Goal: Task Accomplishment & Management: Use online tool/utility

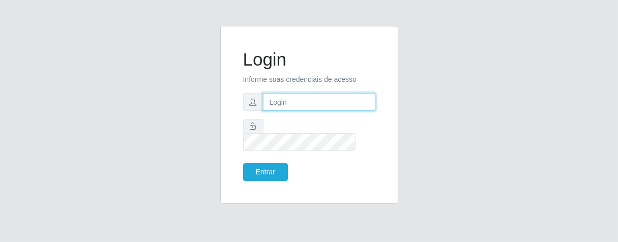
click at [281, 109] on input "text" at bounding box center [319, 102] width 112 height 18
type input "[PERSON_NAME]"
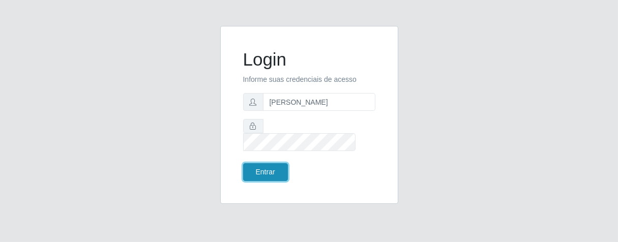
click at [272, 163] on button "Entrar" at bounding box center [265, 172] width 45 height 18
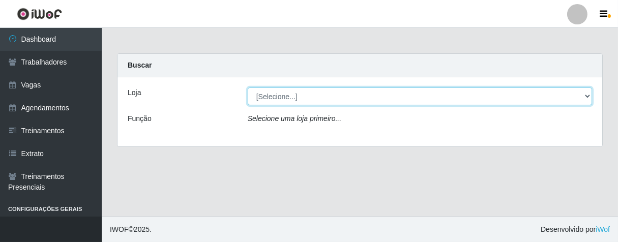
click at [582, 96] on select "[Selecione...] Superbox [GEOGRAPHIC_DATA] - Bessa" at bounding box center [420, 96] width 344 height 18
select select "206"
click at [248, 87] on select "[Selecione...] Superbox [GEOGRAPHIC_DATA] - Bessa" at bounding box center [420, 96] width 344 height 18
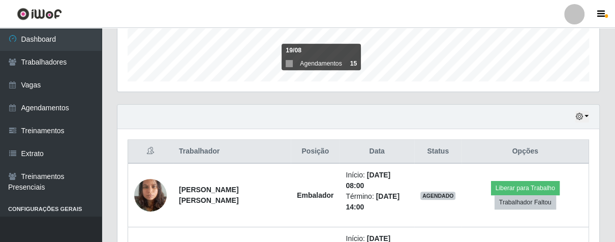
scroll to position [395, 0]
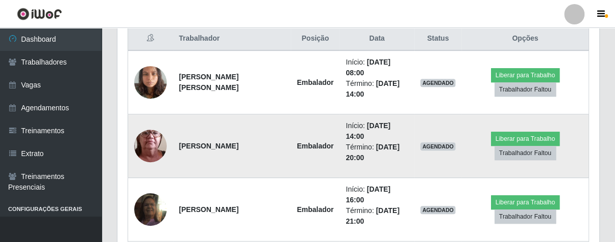
click at [156, 150] on img at bounding box center [150, 146] width 33 height 72
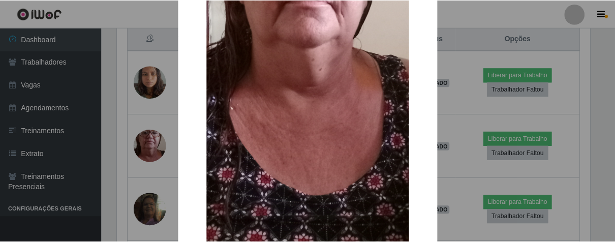
scroll to position [298, 0]
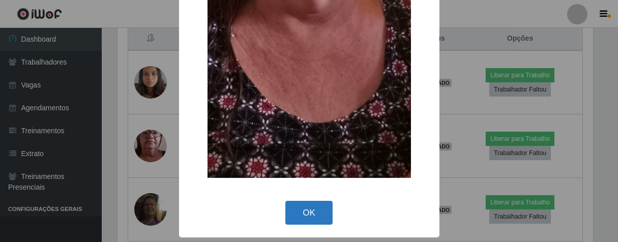
click at [310, 208] on button "OK" at bounding box center [308, 213] width 47 height 24
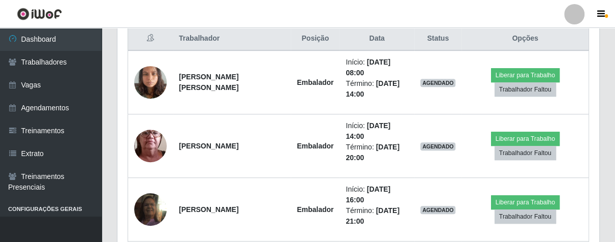
scroll to position [210, 481]
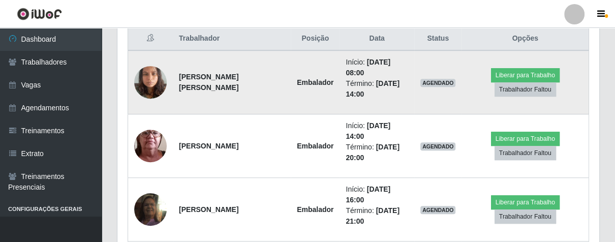
click at [161, 80] on img at bounding box center [150, 82] width 33 height 43
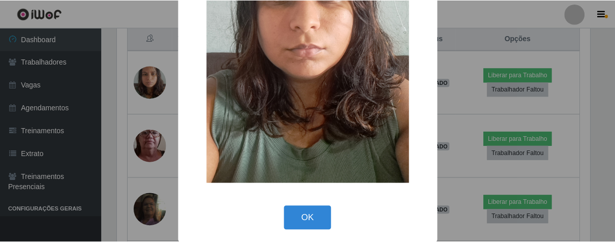
scroll to position [118, 0]
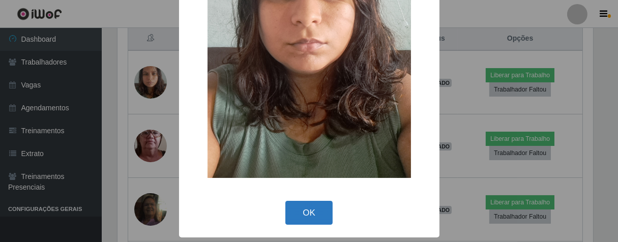
click at [315, 214] on button "OK" at bounding box center [308, 213] width 47 height 24
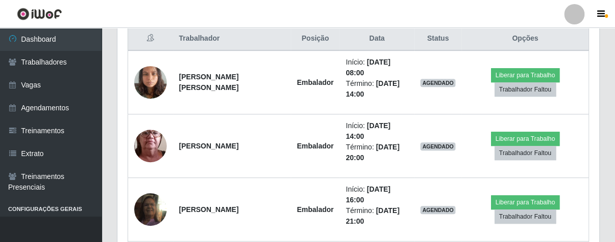
scroll to position [210, 481]
